Goal: Task Accomplishment & Management: Complete application form

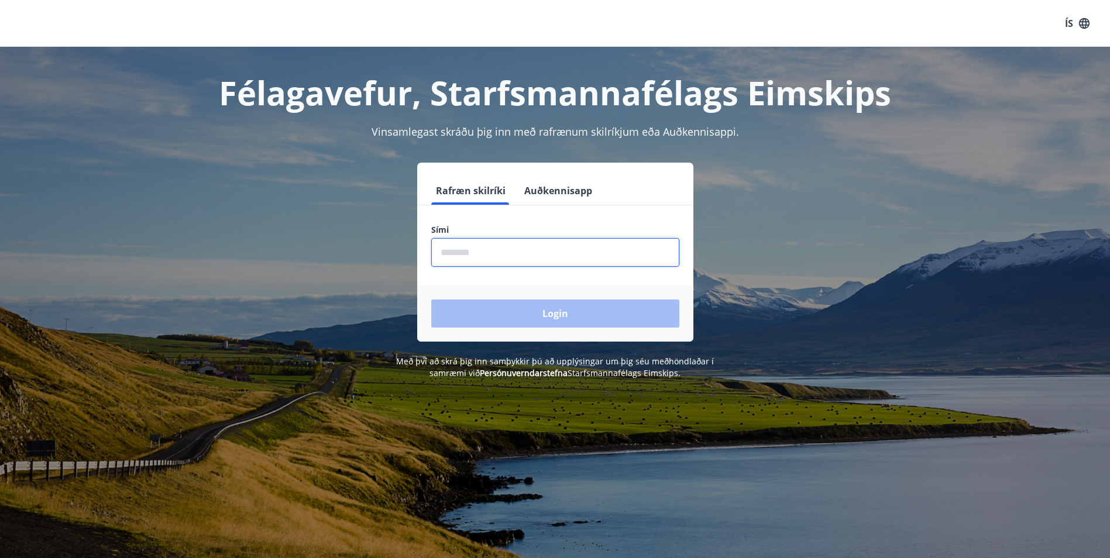
click at [553, 256] on input "phone" at bounding box center [555, 252] width 248 height 29
type input "********"
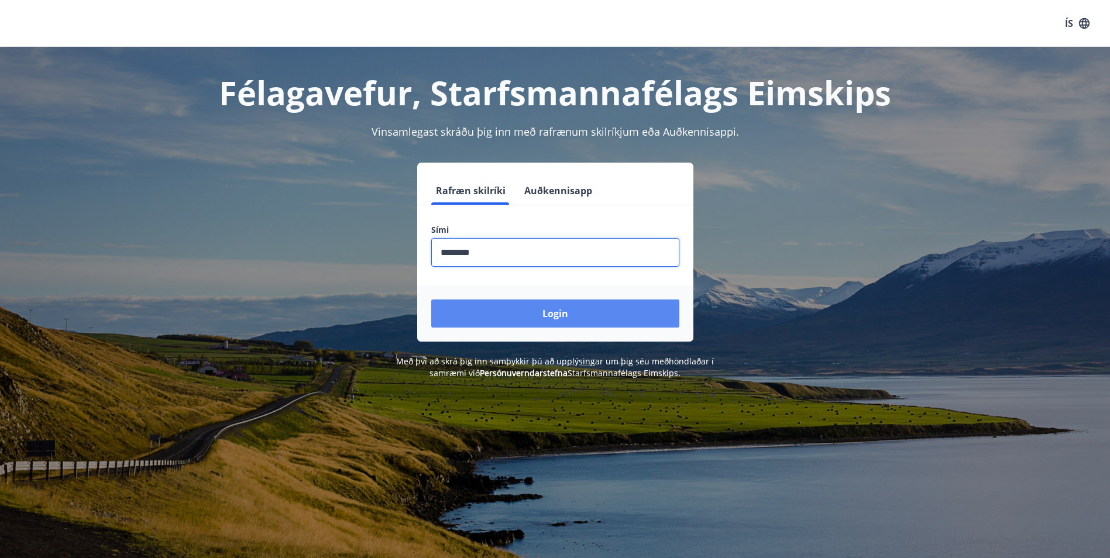
click at [563, 314] on button "Login" at bounding box center [555, 313] width 248 height 28
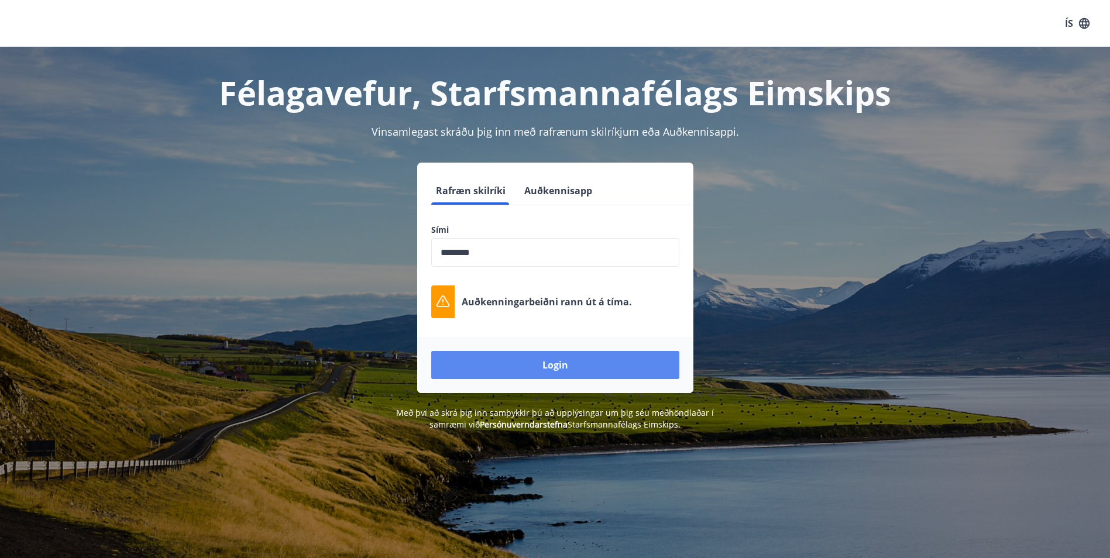
click at [561, 365] on button "Login" at bounding box center [555, 365] width 248 height 28
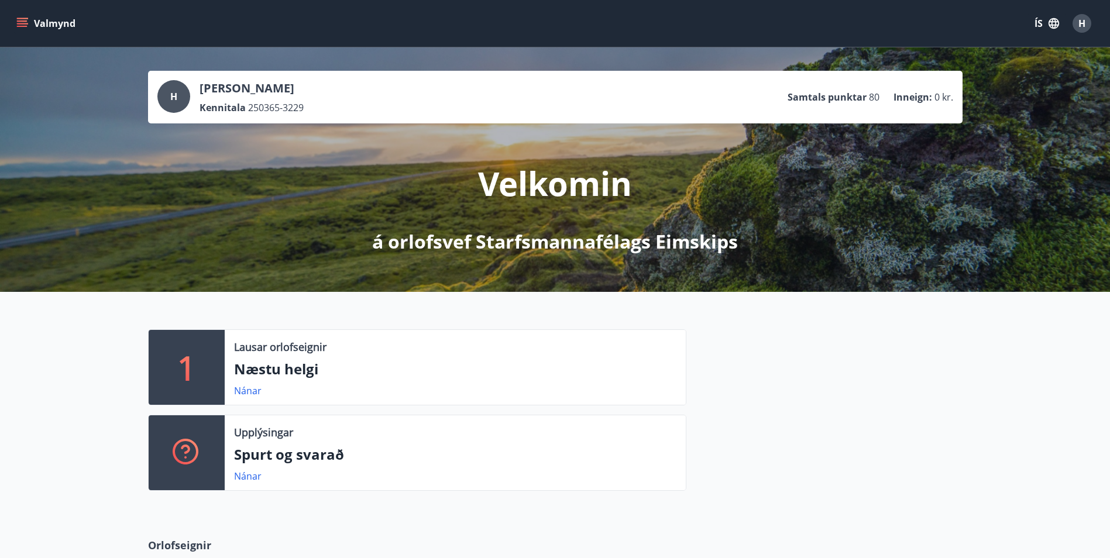
click at [924, 363] on div at bounding box center [824, 414] width 276 height 171
click at [19, 20] on icon "menu" at bounding box center [22, 20] width 11 height 1
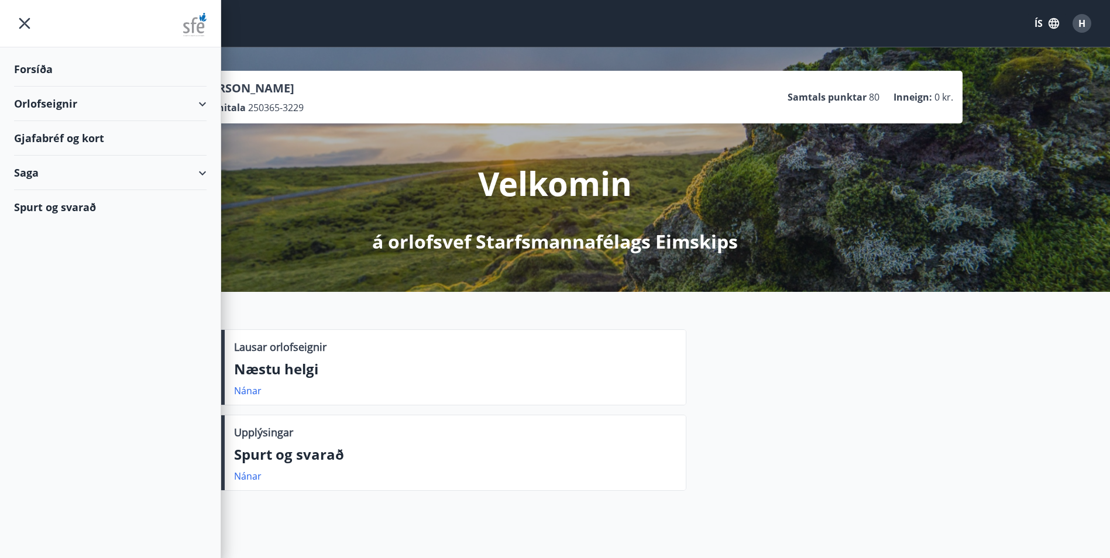
click at [74, 135] on div "Gjafabréf og kort" at bounding box center [110, 138] width 192 height 35
